Goal: Task Accomplishment & Management: Manage account settings

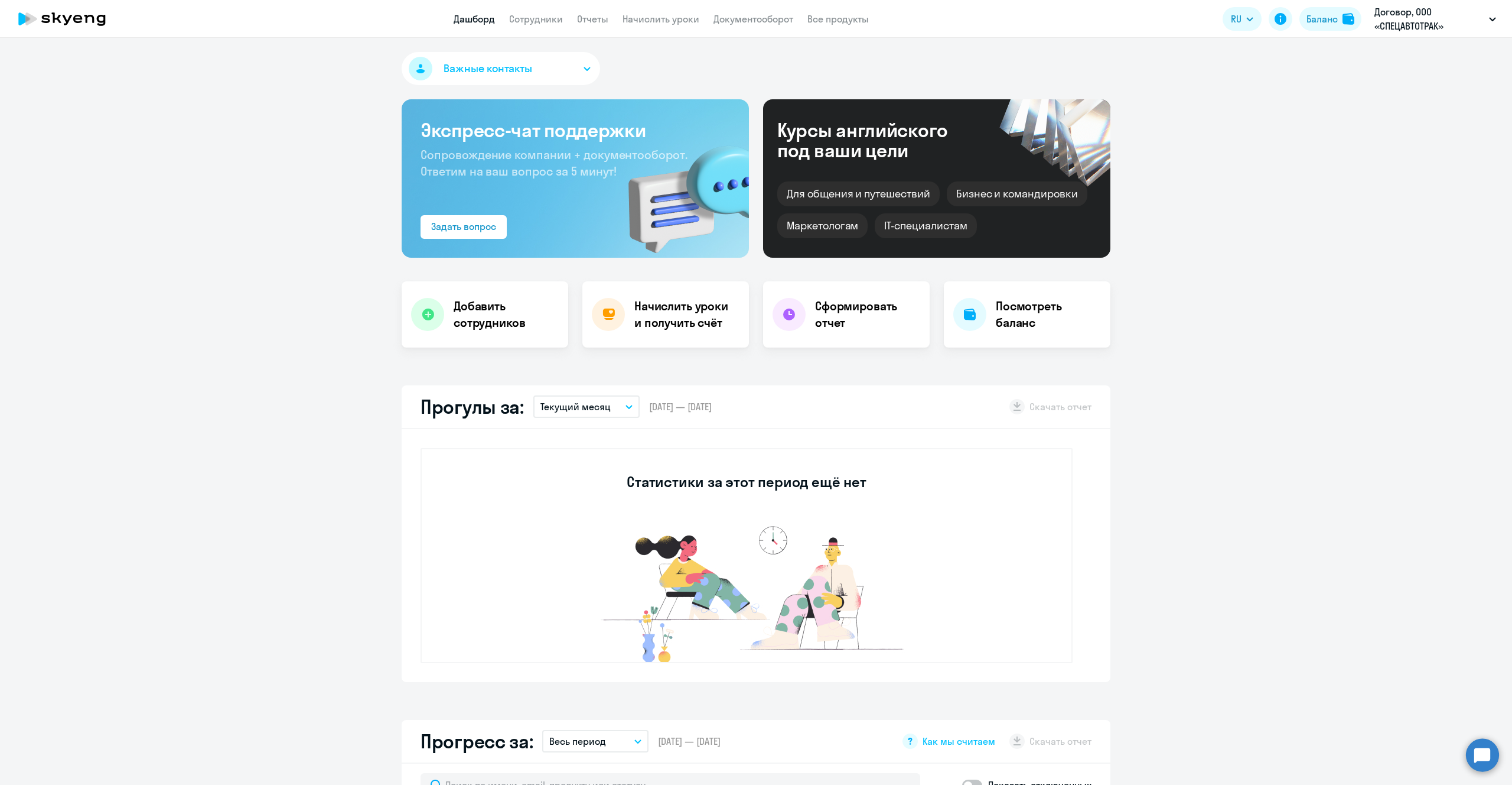
select select "30"
click at [656, 326] on h4 "Начислить уроки и получить счёт" at bounding box center [685, 314] width 102 height 33
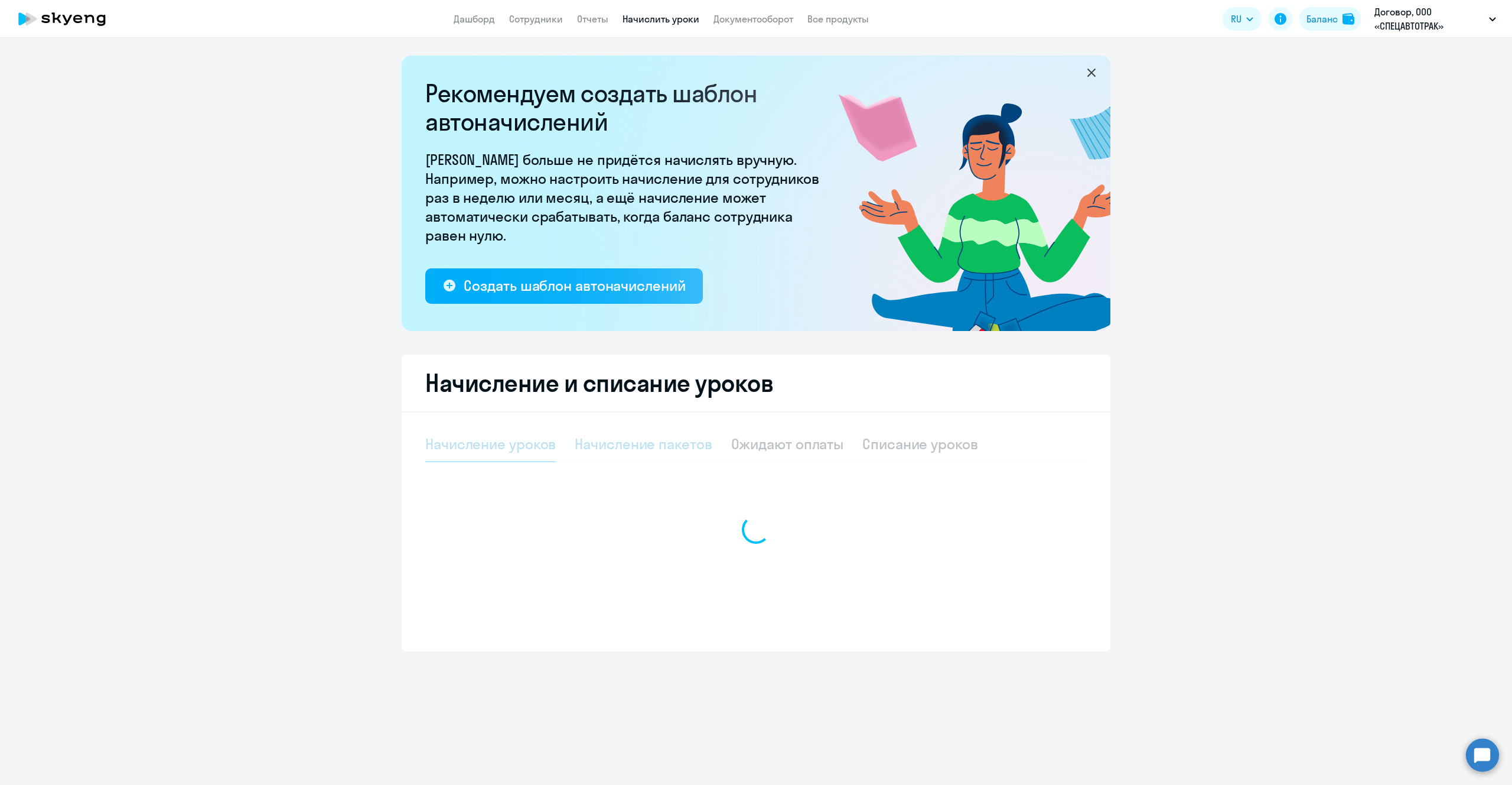
select select "10"
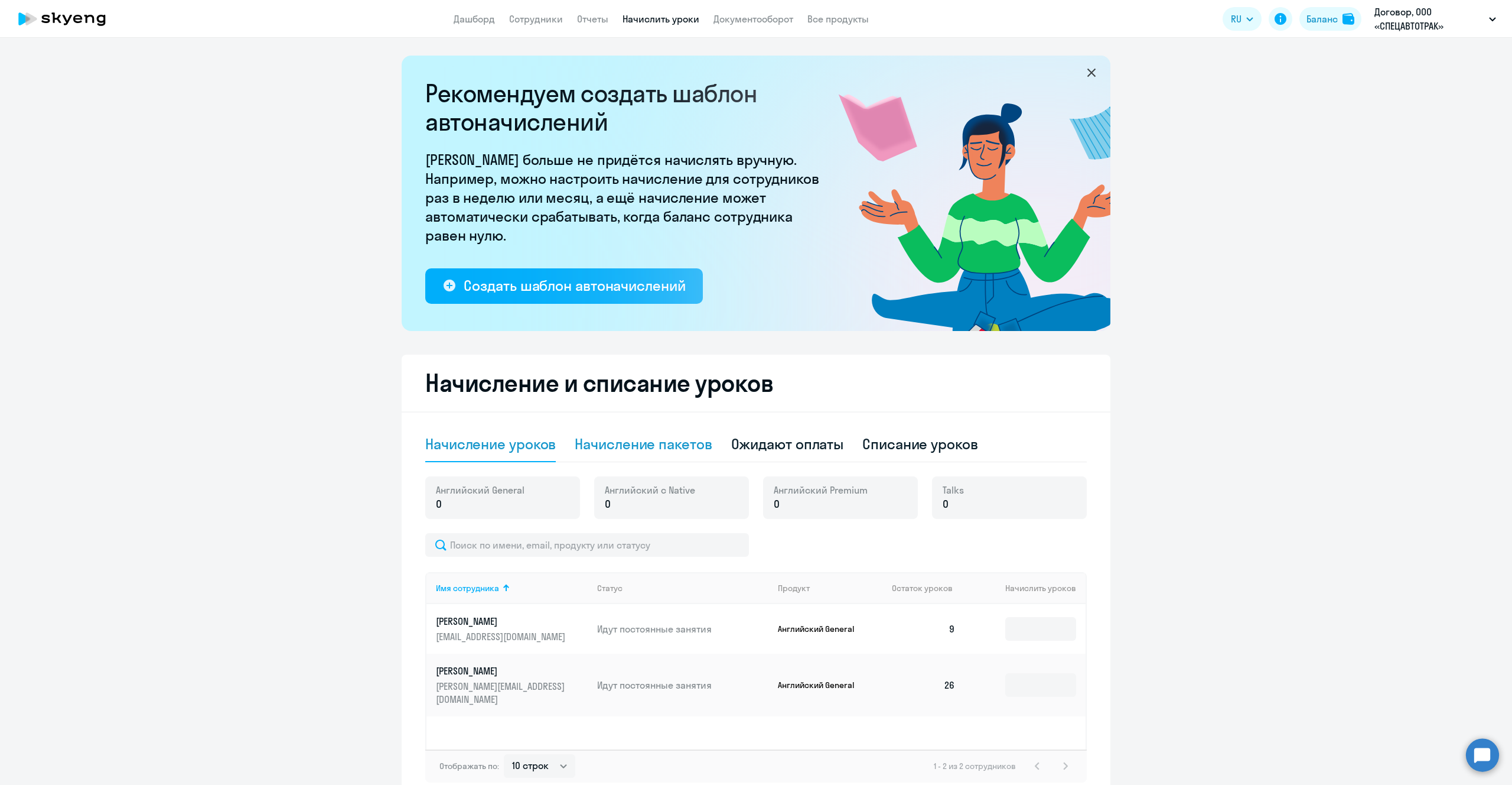
click at [667, 449] on div "Начисление пакетов" at bounding box center [644, 444] width 137 height 19
select select "10"
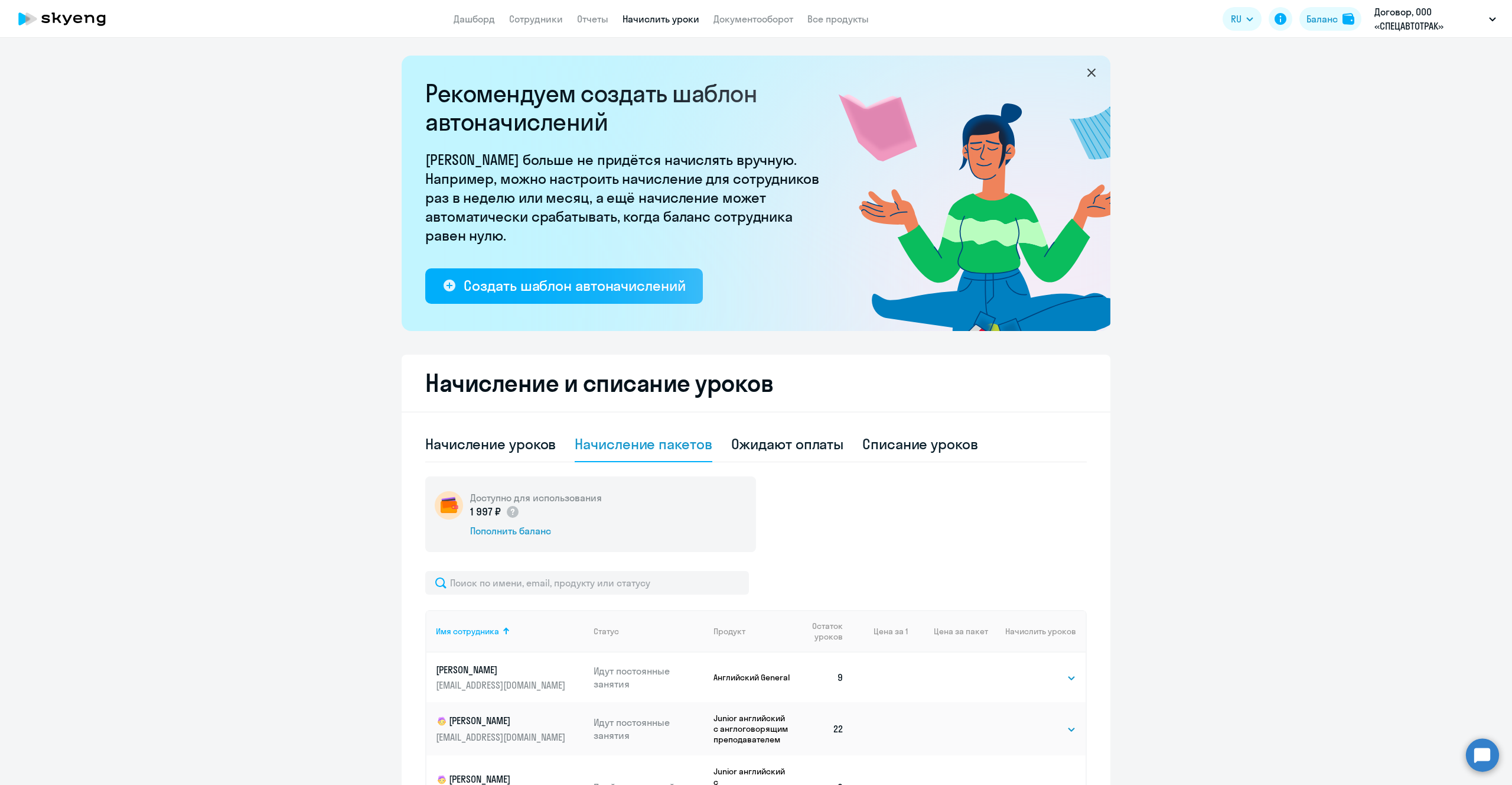
scroll to position [183, 0]
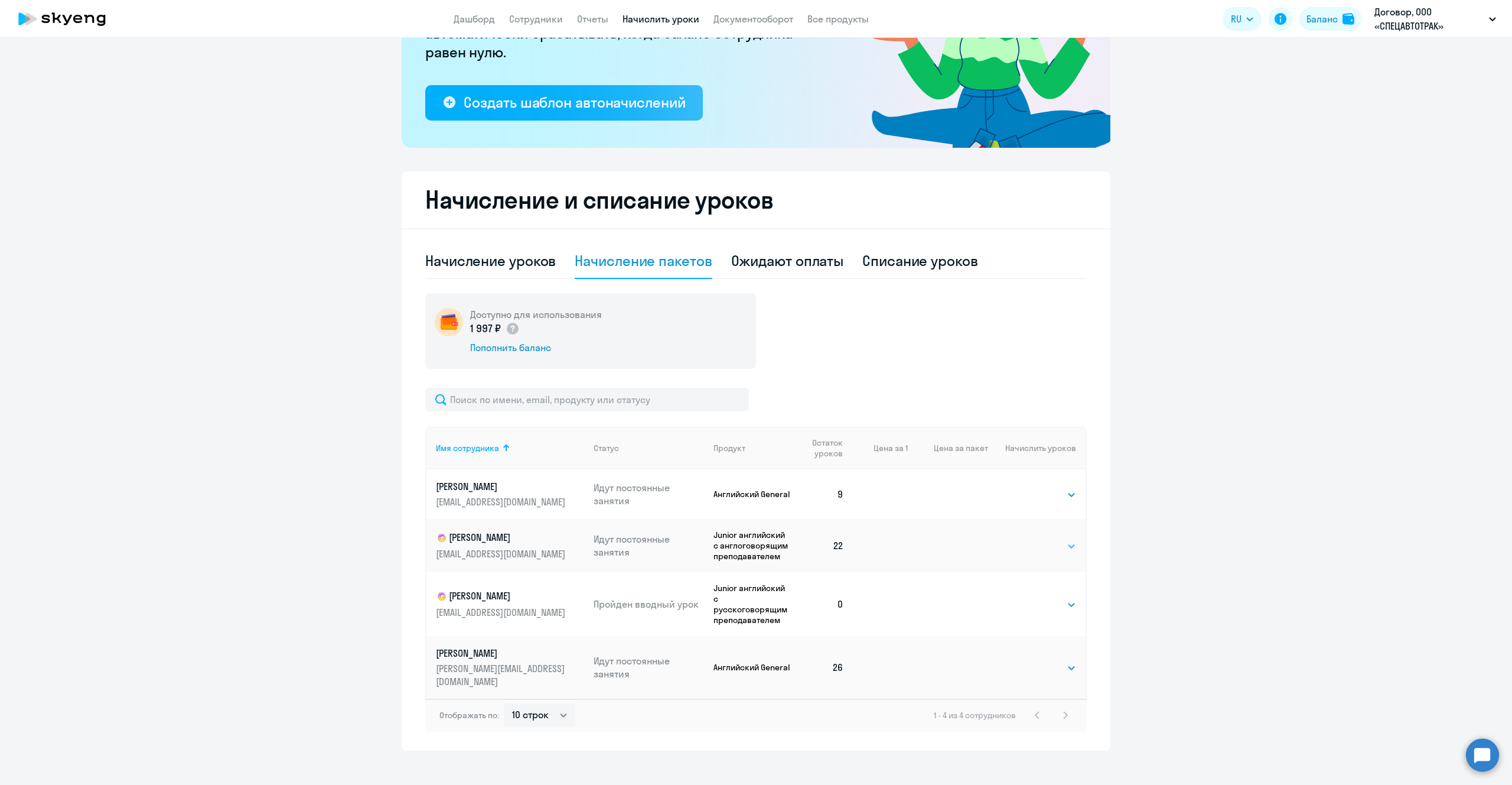
click at [1066, 549] on select "Выбрать 4 8 16 32 64" at bounding box center [1052, 546] width 48 height 14
select select "32"
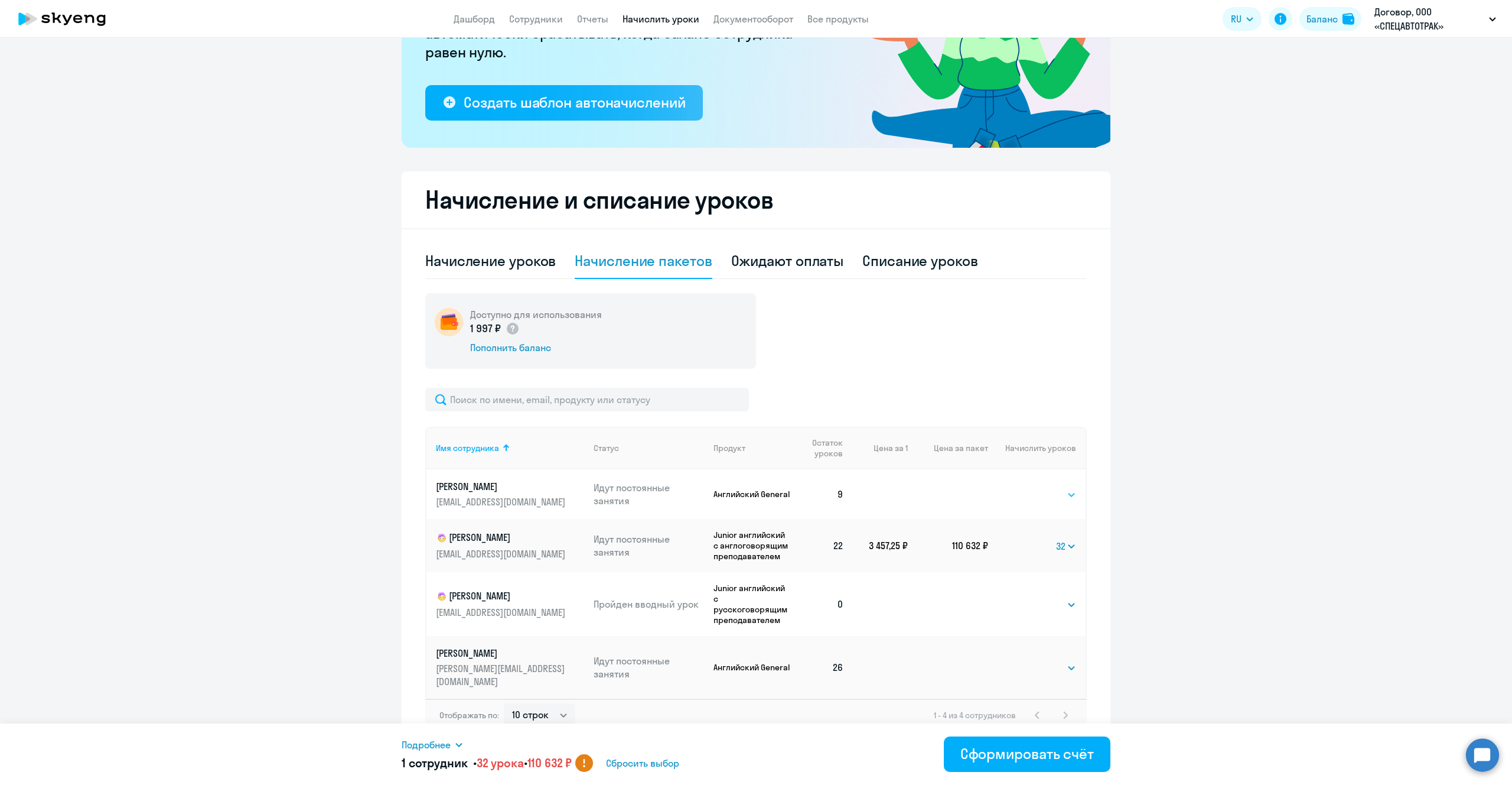
click at [1068, 497] on select "Выбрать 4 8 16 32 64 96 128" at bounding box center [1052, 495] width 48 height 14
select select "32"
click at [1072, 491] on select "Выбрать 4 8 16 32 64 96 128" at bounding box center [1066, 495] width 20 height 14
select select
